Goal: Obtain resource: Download file/media

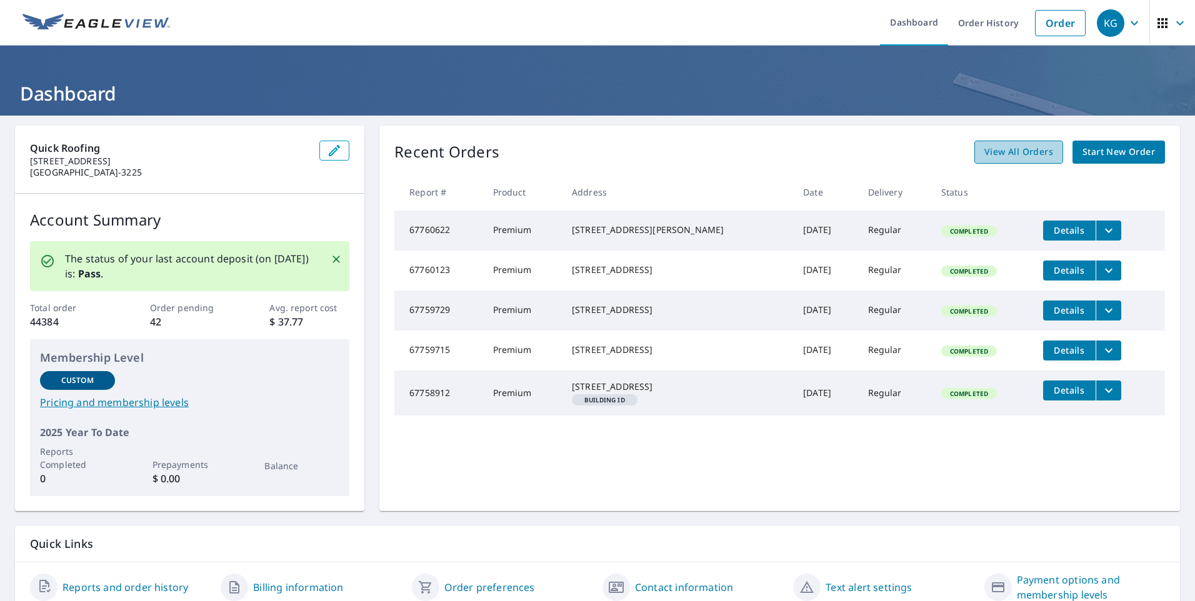
click at [1018, 160] on link "View All Orders" at bounding box center [1019, 152] width 89 height 23
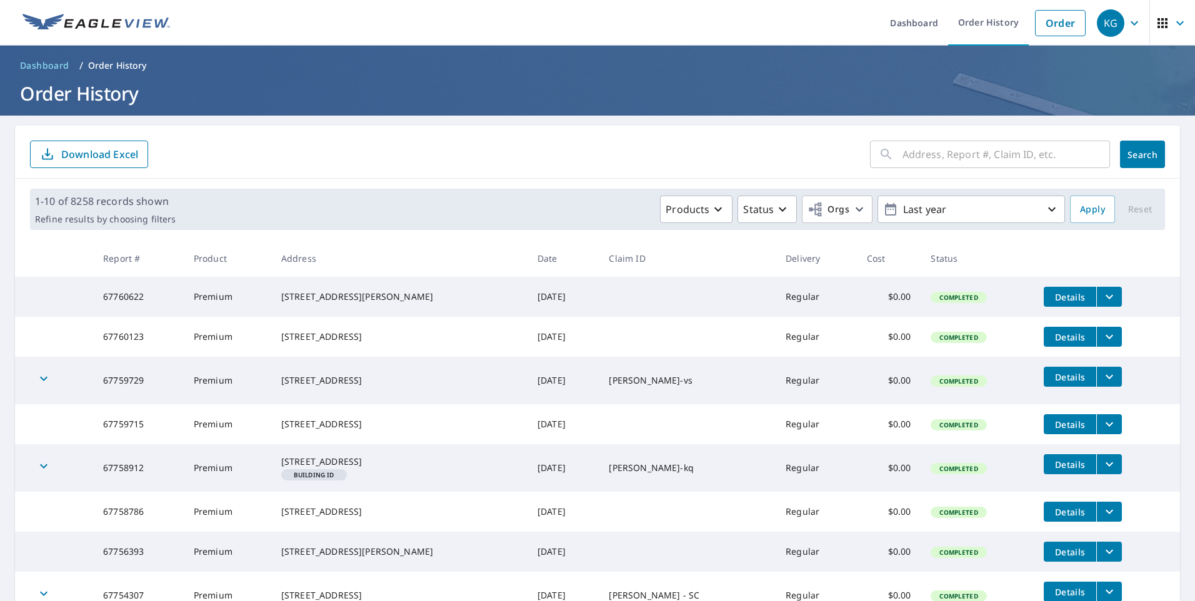
click at [912, 144] on input "text" at bounding box center [1007, 154] width 208 height 35
type input "7925 paddocks"
click button "Search" at bounding box center [1142, 155] width 45 height 28
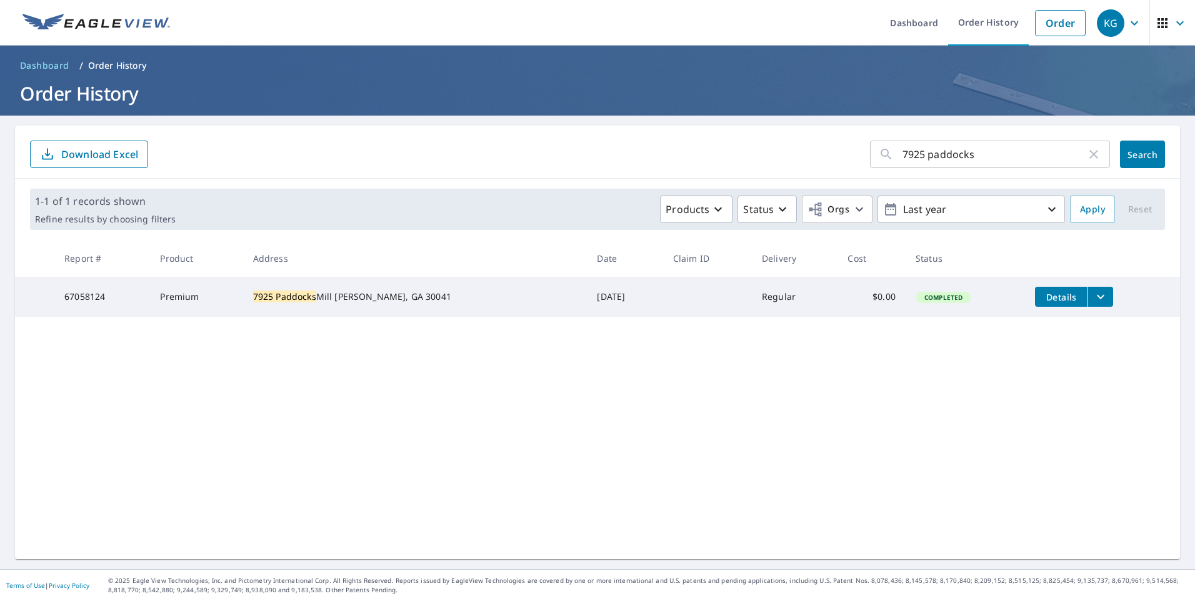
click at [1093, 296] on icon "filesDropdownBtn-67058124" at bounding box center [1100, 296] width 15 height 15
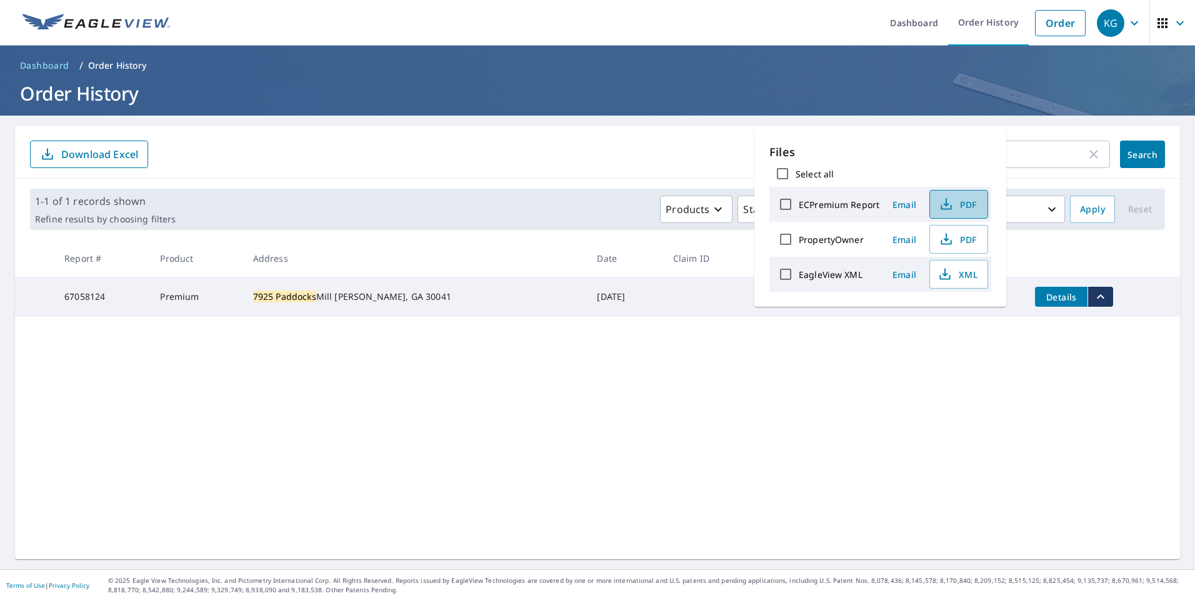
click at [968, 206] on span "PDF" at bounding box center [958, 204] width 40 height 15
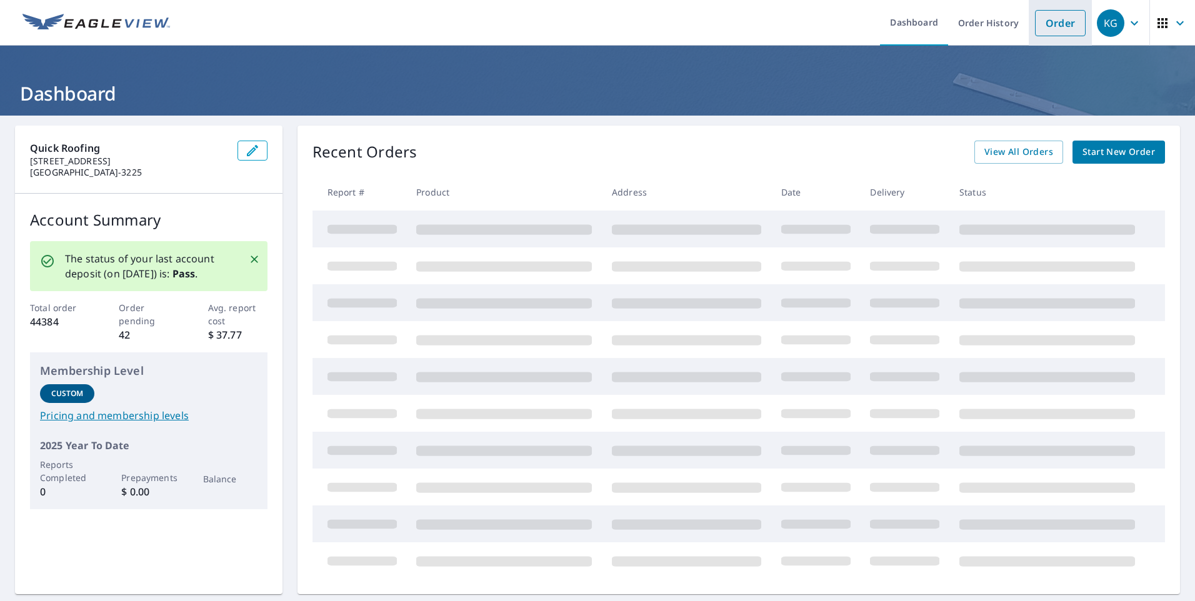
click at [1047, 24] on link "Order" at bounding box center [1060, 23] width 51 height 26
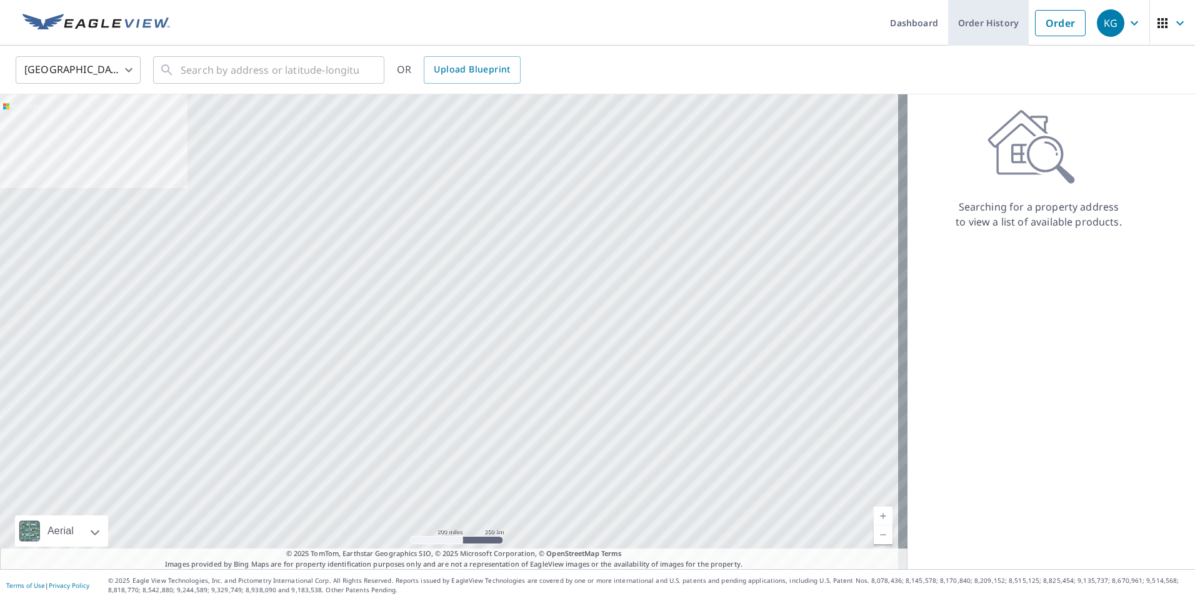
click at [988, 25] on link "Order History" at bounding box center [988, 23] width 81 height 46
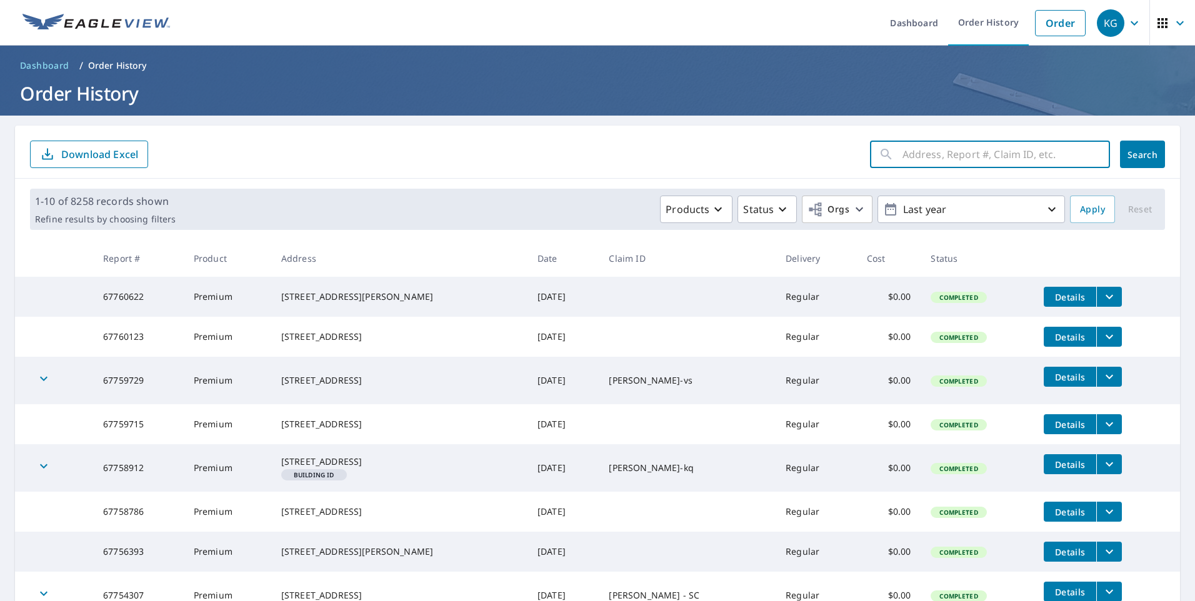
click at [931, 157] on input "text" at bounding box center [1007, 154] width 208 height 35
type input "1038 fountain"
click button "Search" at bounding box center [1142, 155] width 45 height 28
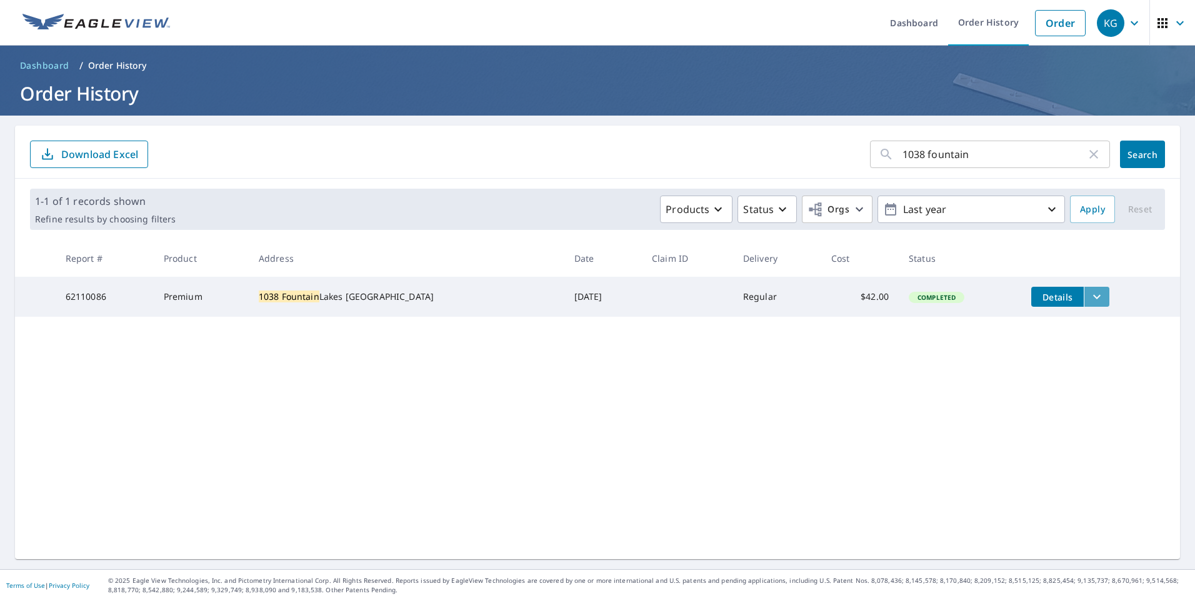
click at [1090, 297] on icon "filesDropdownBtn-62110086" at bounding box center [1097, 296] width 15 height 15
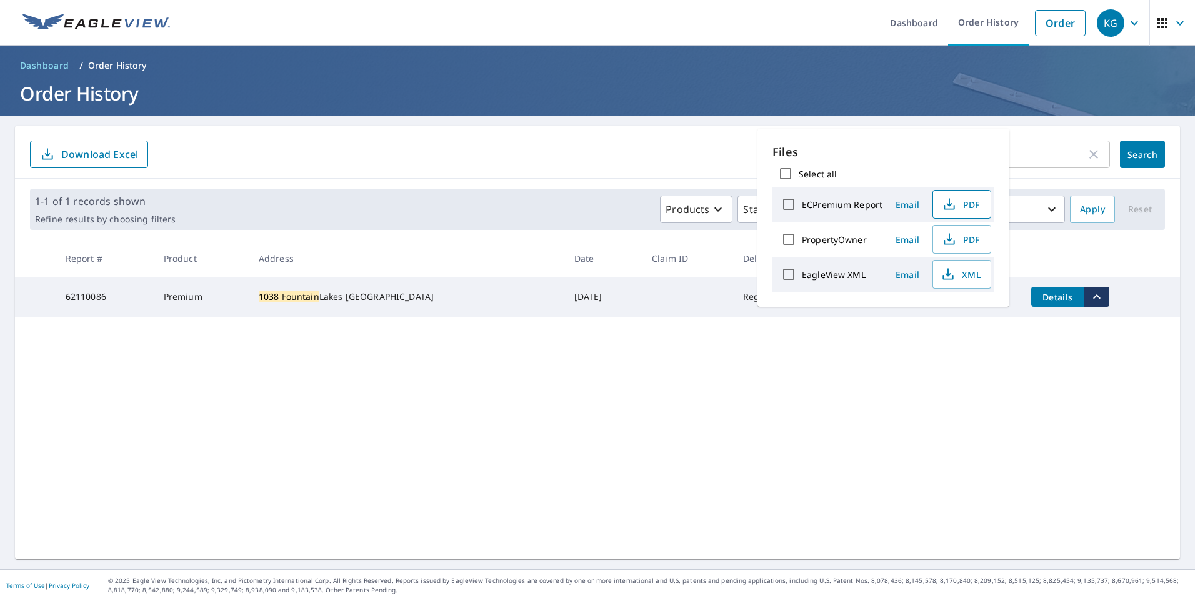
click at [968, 207] on span "PDF" at bounding box center [961, 204] width 40 height 15
